Goal: Information Seeking & Learning: Learn about a topic

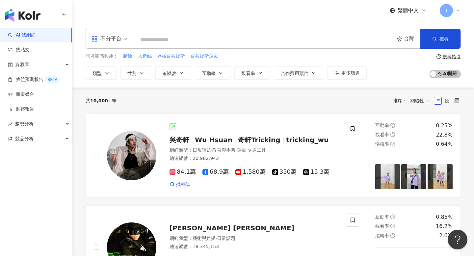
click at [178, 41] on input "search" at bounding box center [264, 39] width 255 height 13
type input "*"
click at [457, 10] on icon at bounding box center [458, 10] width 5 height 5
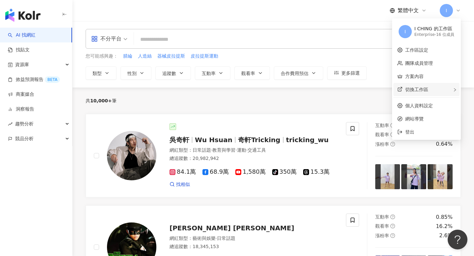
click at [428, 92] on span "切換工作區" at bounding box center [416, 89] width 23 height 5
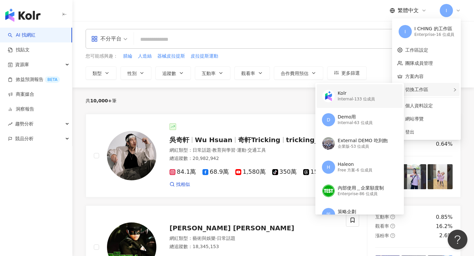
click at [369, 97] on div "Internal - 133 位成員" at bounding box center [356, 99] width 37 height 6
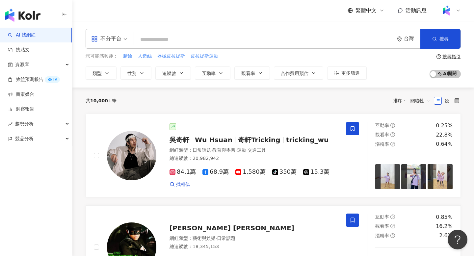
click at [214, 36] on input "search" at bounding box center [264, 39] width 255 height 13
type input "**"
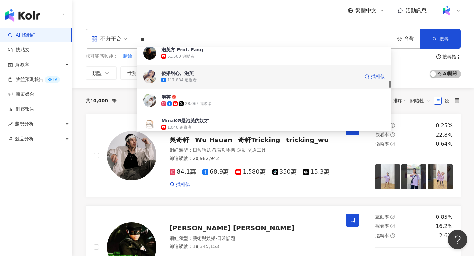
scroll to position [431, 0]
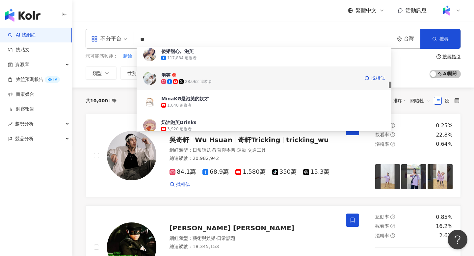
click at [205, 75] on span "泡芙" at bounding box center [260, 75] width 198 height 7
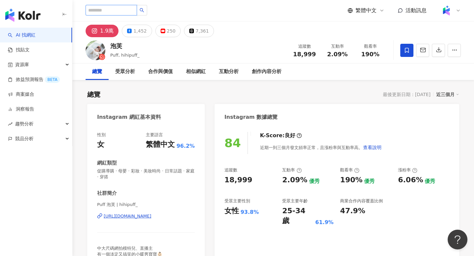
click at [123, 9] on input "search" at bounding box center [111, 10] width 51 height 11
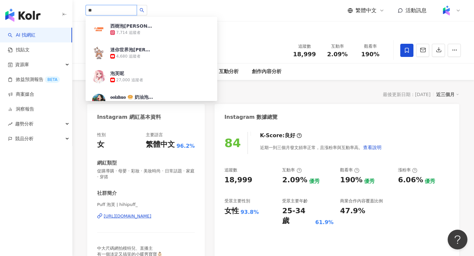
scroll to position [314, 0]
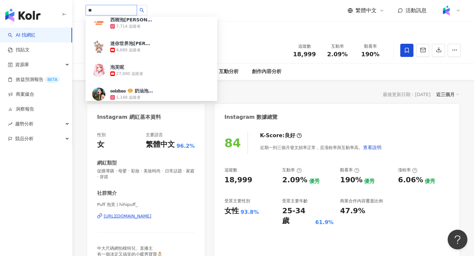
type input "*"
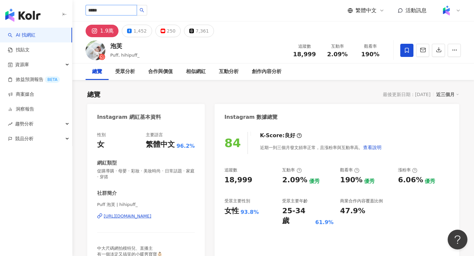
type input "****"
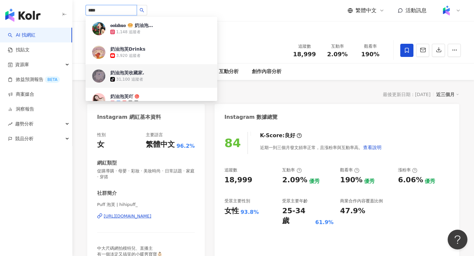
scroll to position [22, 0]
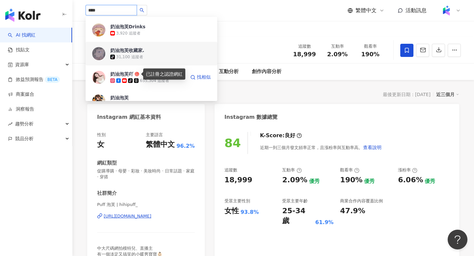
click at [139, 72] on icon at bounding box center [137, 74] width 5 height 5
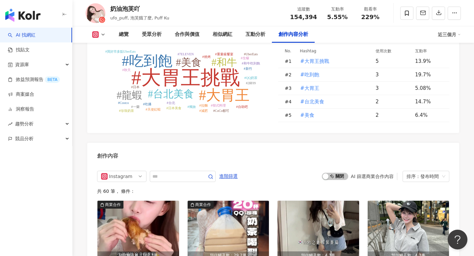
scroll to position [2005, 0]
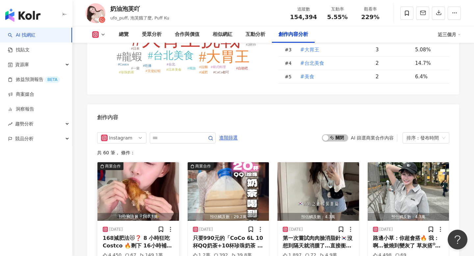
click at [132, 162] on img "button" at bounding box center [138, 191] width 82 height 59
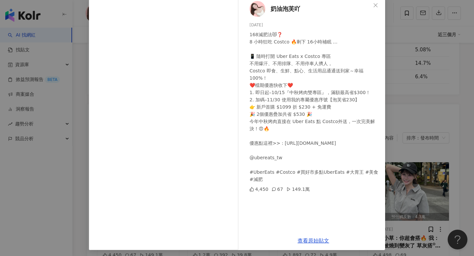
scroll to position [39, 0]
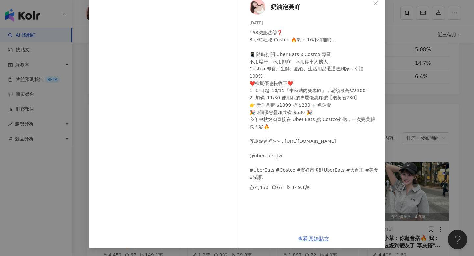
click at [310, 238] on link "查看原始貼文" at bounding box center [314, 239] width 32 height 6
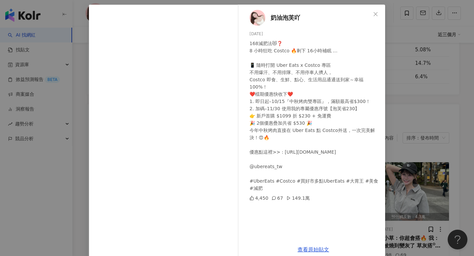
scroll to position [29, 0]
click at [407, 129] on div "奶油泡芙吖 2025/9/30 168減肥法😻❓ 8 小時狂吃 Costco 🔥剩下 16小時補眠 … 📱 隨時打開 Uber Eats x Costco 專…" at bounding box center [237, 128] width 474 height 256
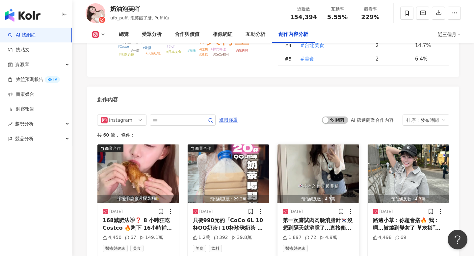
scroll to position [2024, 0]
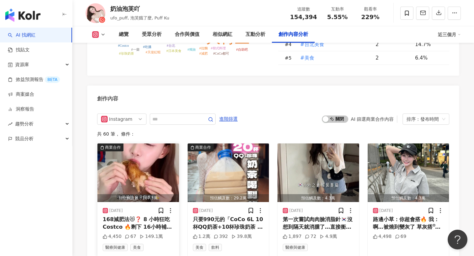
click at [139, 216] on div "168減肥法😻❓ 8 小時狂吃 Costco 🔥剩下 16小時補眠 … 📱 隨時打開 Uber Eats x Costco 專區 不用爆汗、不用排隊、不用停車…" at bounding box center [138, 223] width 71 height 15
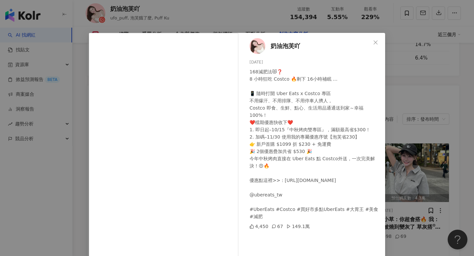
click at [438, 83] on div "奶油泡芙吖 2025/9/30 168減肥法😻❓ 8 小時狂吃 Costco 🔥剩下 16小時補眠 … 📱 隨時打開 Uber Eats x Costco 專…" at bounding box center [237, 128] width 474 height 256
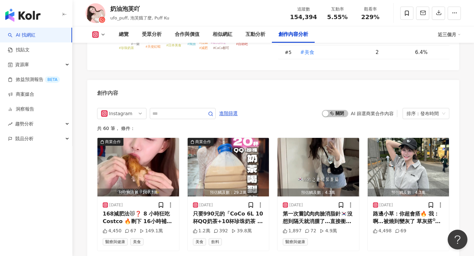
scroll to position [2030, 0]
click at [141, 138] on img "button" at bounding box center [138, 167] width 82 height 59
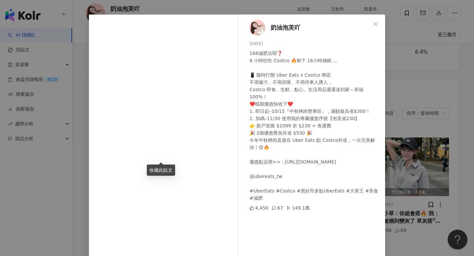
scroll to position [20, 0]
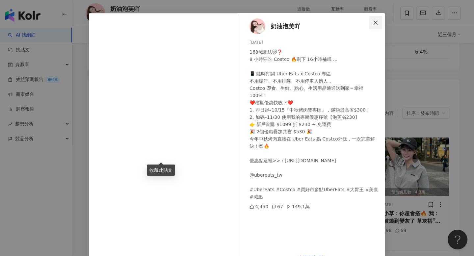
click at [380, 23] on span "Close" at bounding box center [375, 22] width 13 height 5
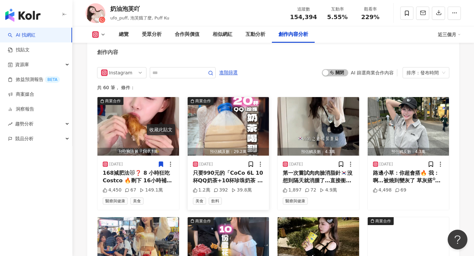
scroll to position [2071, 0]
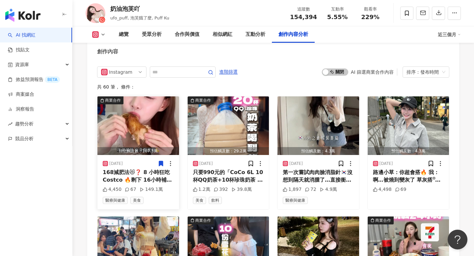
click at [136, 160] on div "[DATE]" at bounding box center [138, 163] width 71 height 7
click at [139, 97] on img "button" at bounding box center [138, 125] width 82 height 59
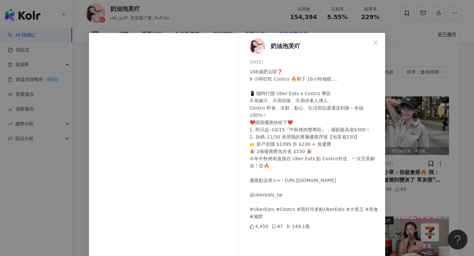
click at [456, 135] on div "奶油泡芙吖 2025/9/30 168減肥法😻❓ 8 小時狂吃 Costco 🔥剩下 16小時補眠 … 📱 隨時打開 Uber Eats x Costco 專…" at bounding box center [237, 128] width 474 height 256
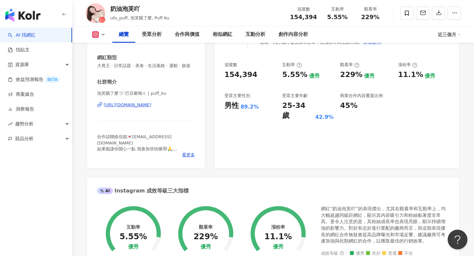
scroll to position [0, 0]
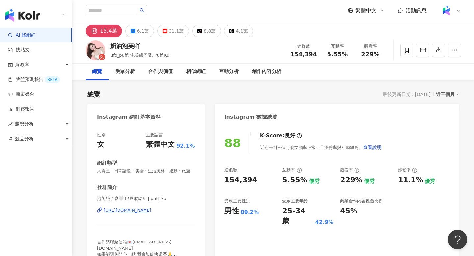
drag, startPoint x: 430, startPoint y: 96, endPoint x: 371, endPoint y: 94, distance: 58.9
click at [371, 94] on div "總覽 最後更新日期：2025/10/8 近三個月" at bounding box center [273, 94] width 372 height 9
click at [353, 94] on div "總覽 最後更新日期：2025/10/8 近三個月" at bounding box center [273, 94] width 372 height 9
click at [437, 13] on div "繁體中文 活動訊息" at bounding box center [404, 10] width 113 height 13
click at [446, 12] on img at bounding box center [446, 10] width 13 height 13
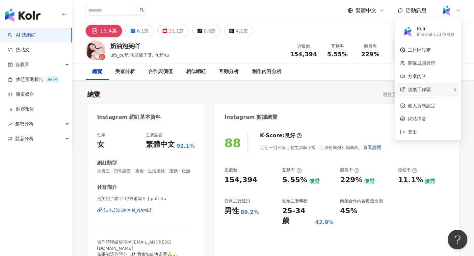
click at [414, 88] on span "切換工作區" at bounding box center [419, 89] width 23 height 5
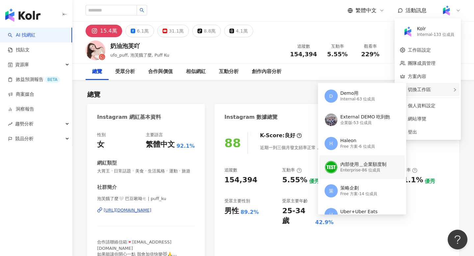
click at [347, 168] on div "Enterprise - 86 位成員" at bounding box center [363, 171] width 46 height 6
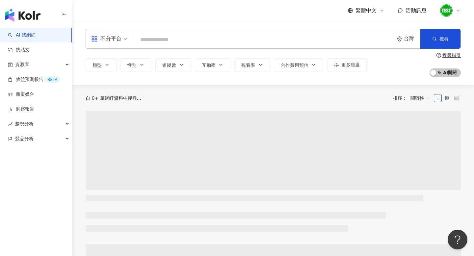
click at [211, 40] on input "search" at bounding box center [264, 39] width 255 height 13
type input "*"
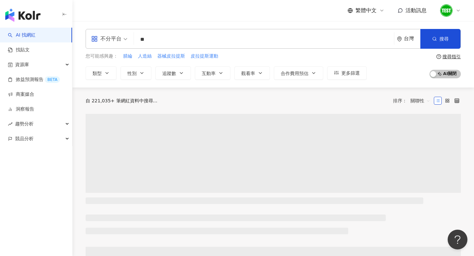
type input "*"
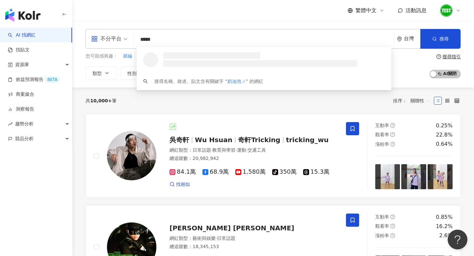
type input "****"
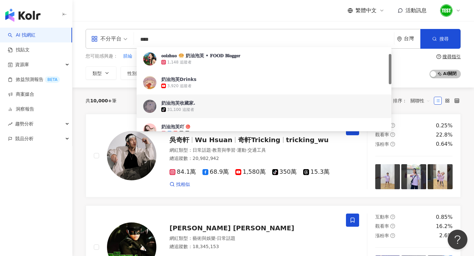
scroll to position [30, 0]
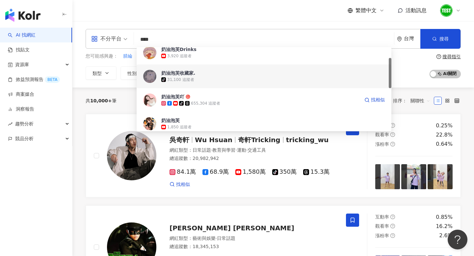
click at [191, 101] on div "655,304 追蹤者" at bounding box center [205, 104] width 29 height 6
